Goal: Find specific page/section

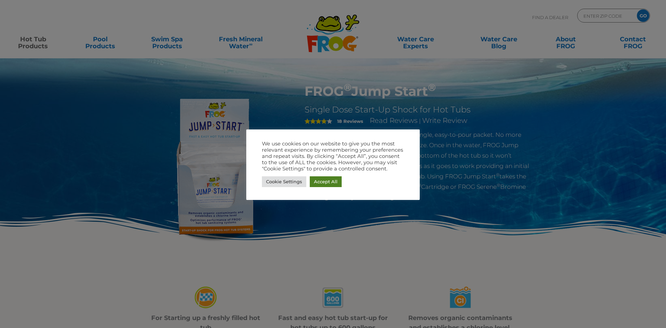
click at [316, 181] on link "Accept All" at bounding box center [326, 181] width 32 height 11
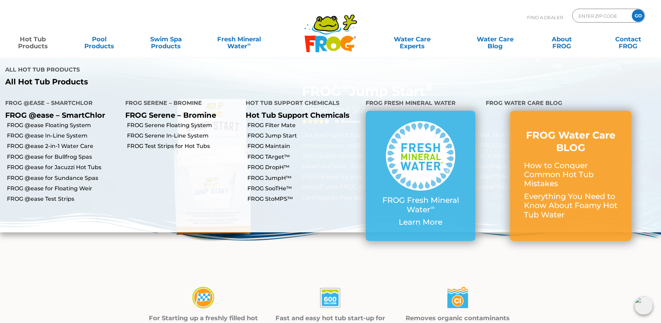
click at [26, 36] on link "Hot Tub Products" at bounding box center [33, 39] width 52 height 14
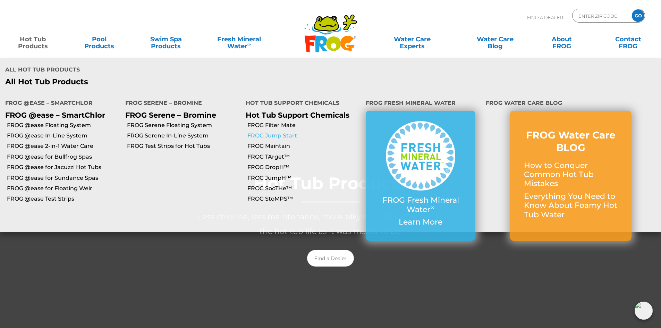
click at [269, 132] on link "FROG Jump Start" at bounding box center [303, 136] width 113 height 8
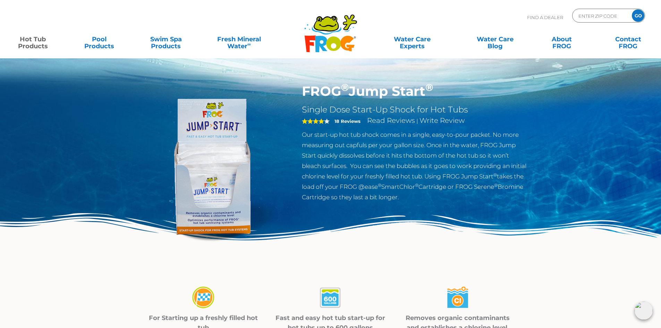
drag, startPoint x: 274, startPoint y: 100, endPoint x: 280, endPoint y: 101, distance: 5.3
